Goal: Task Accomplishment & Management: Manage account settings

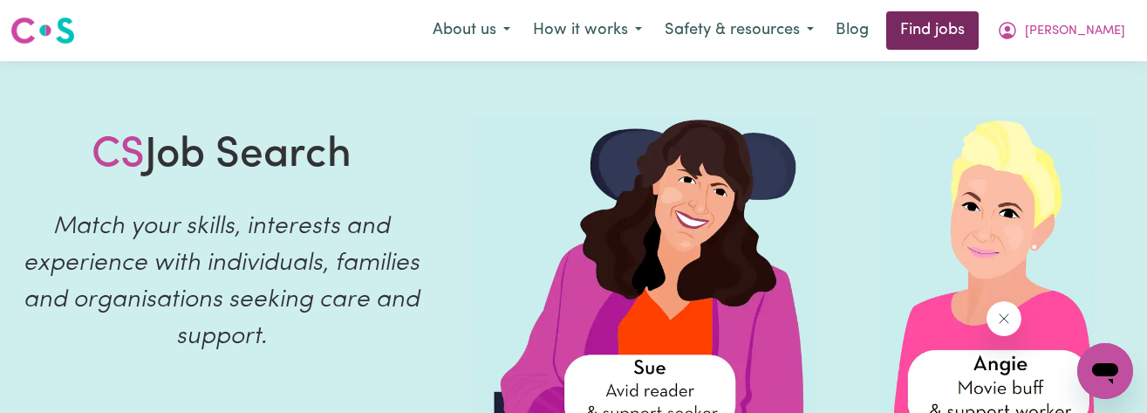
click at [954, 37] on link "Find jobs" at bounding box center [932, 30] width 92 height 38
click at [945, 27] on link "Find jobs" at bounding box center [932, 30] width 92 height 38
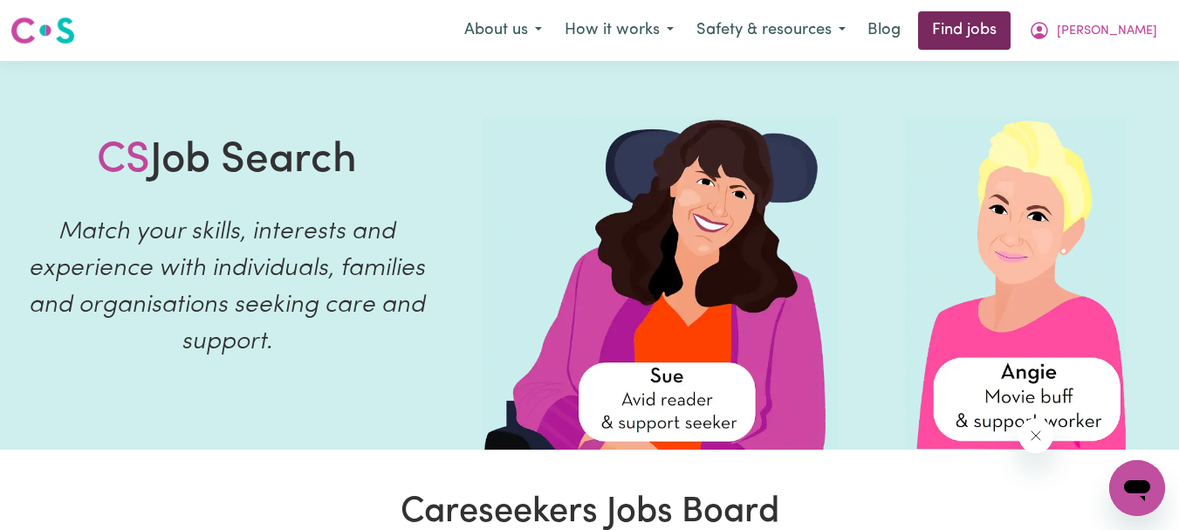
click at [967, 31] on link "Find jobs" at bounding box center [964, 30] width 92 height 38
click at [1114, 31] on span "[PERSON_NAME]" at bounding box center [1107, 31] width 100 height 19
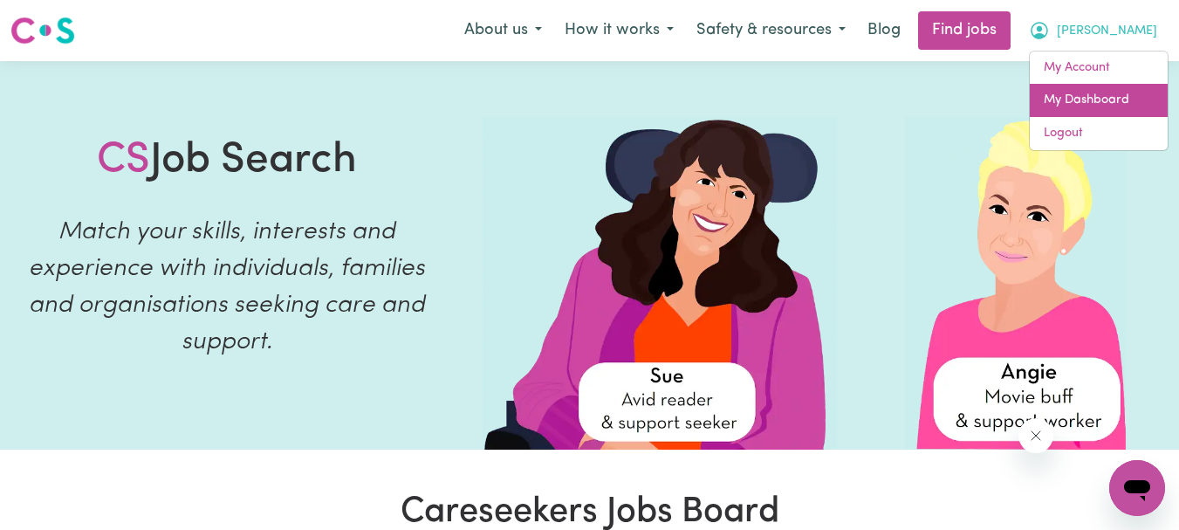
click at [1063, 103] on link "My Dashboard" at bounding box center [1099, 100] width 138 height 33
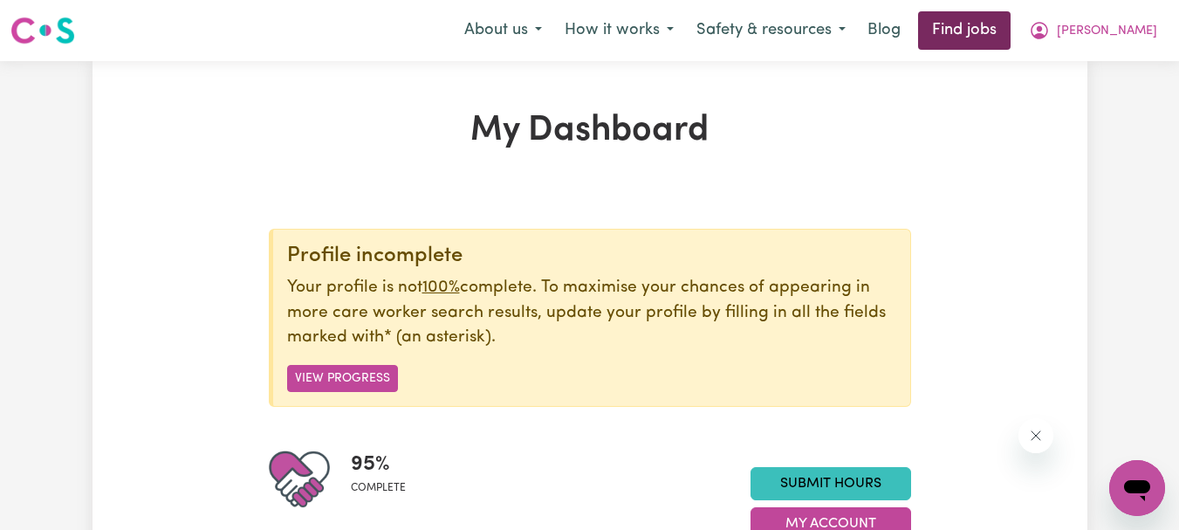
click at [983, 42] on link "Find jobs" at bounding box center [964, 30] width 92 height 38
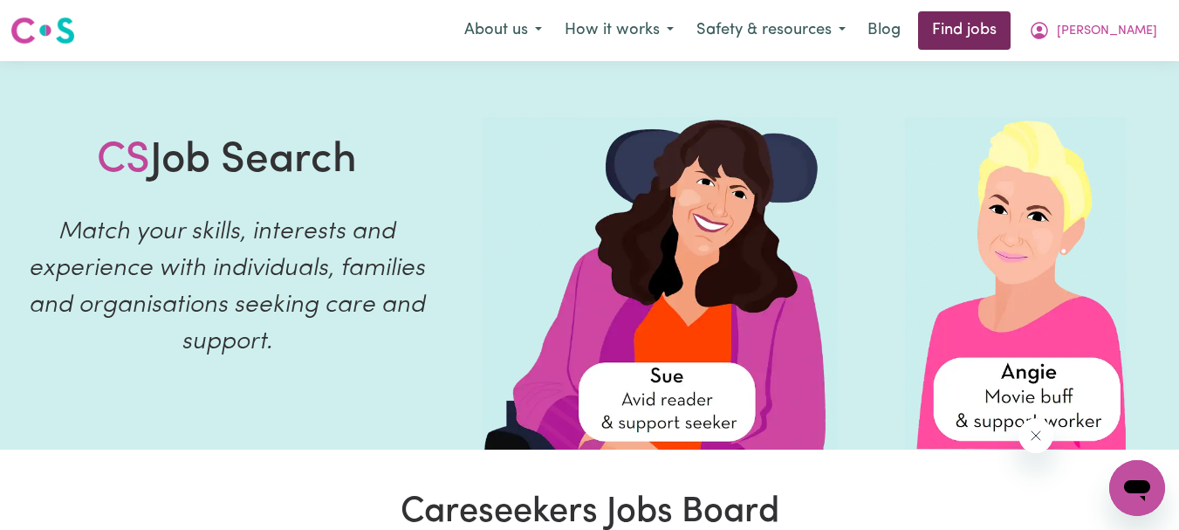
click at [984, 38] on link "Find jobs" at bounding box center [964, 30] width 92 height 38
